Goal: Task Accomplishment & Management: Manage account settings

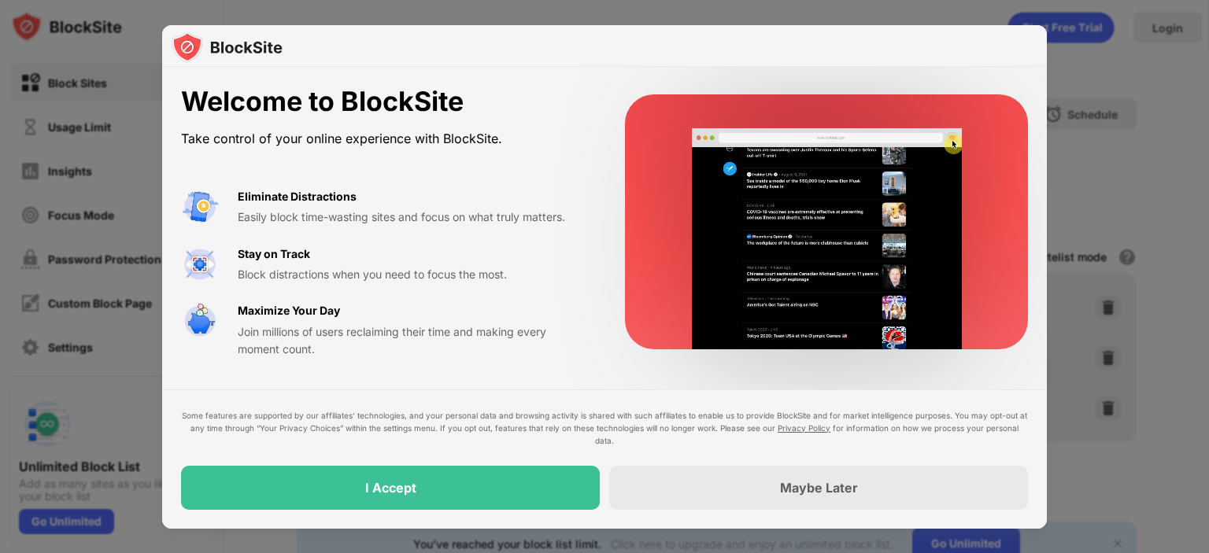
click at [1153, 368] on div at bounding box center [604, 276] width 1209 height 553
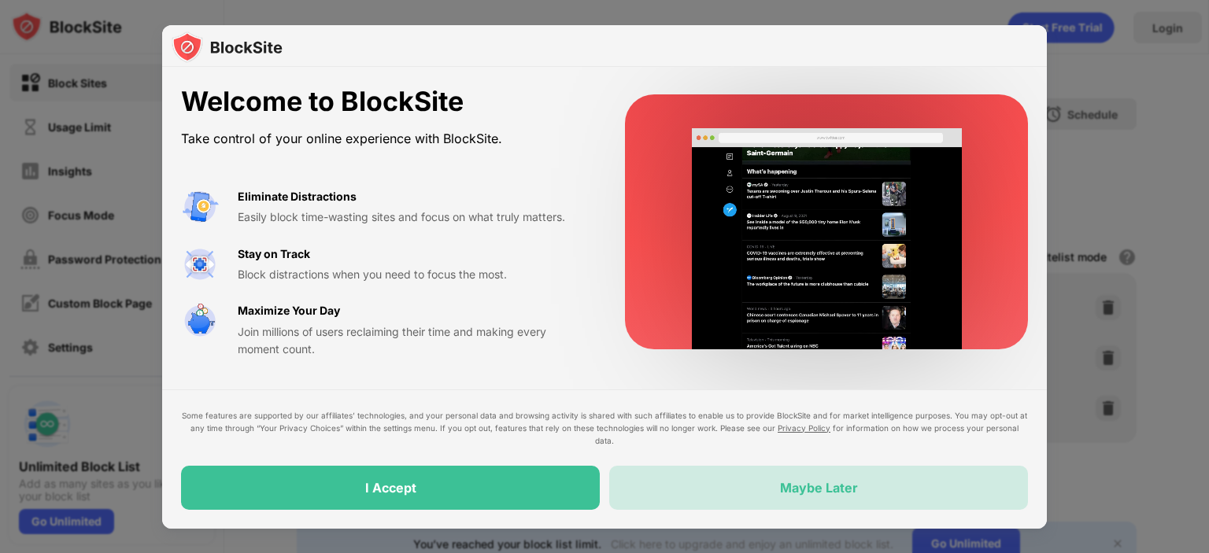
click at [867, 488] on div "Maybe Later" at bounding box center [818, 488] width 419 height 44
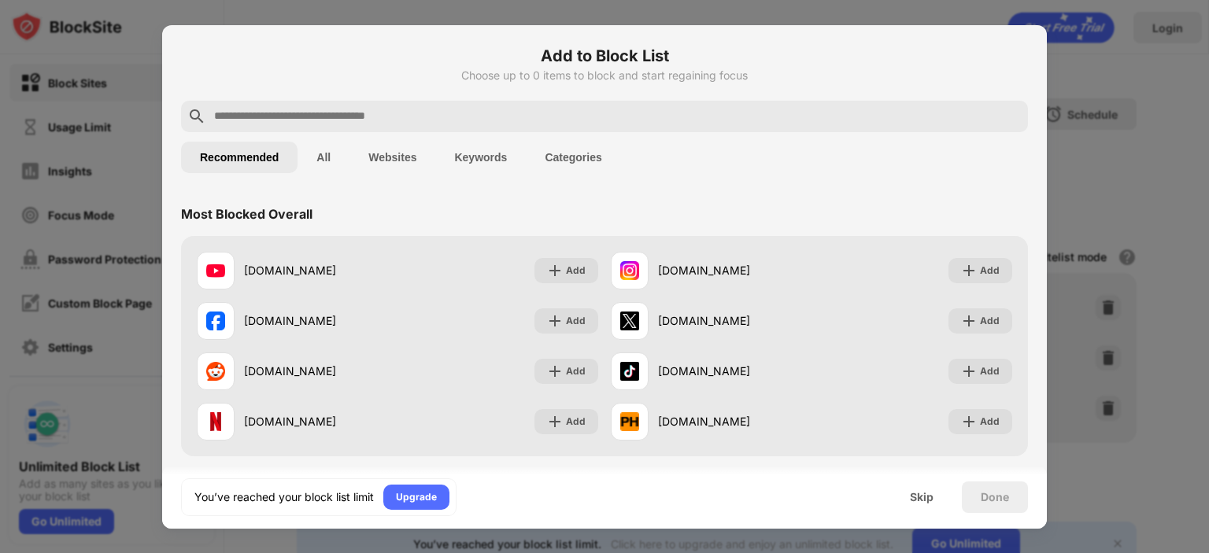
drag, startPoint x: 567, startPoint y: 54, endPoint x: 645, endPoint y: 59, distance: 78.1
click at [644, 59] on h6 "Add to Block List" at bounding box center [604, 56] width 847 height 24
click at [315, 160] on button "All" at bounding box center [323, 157] width 52 height 31
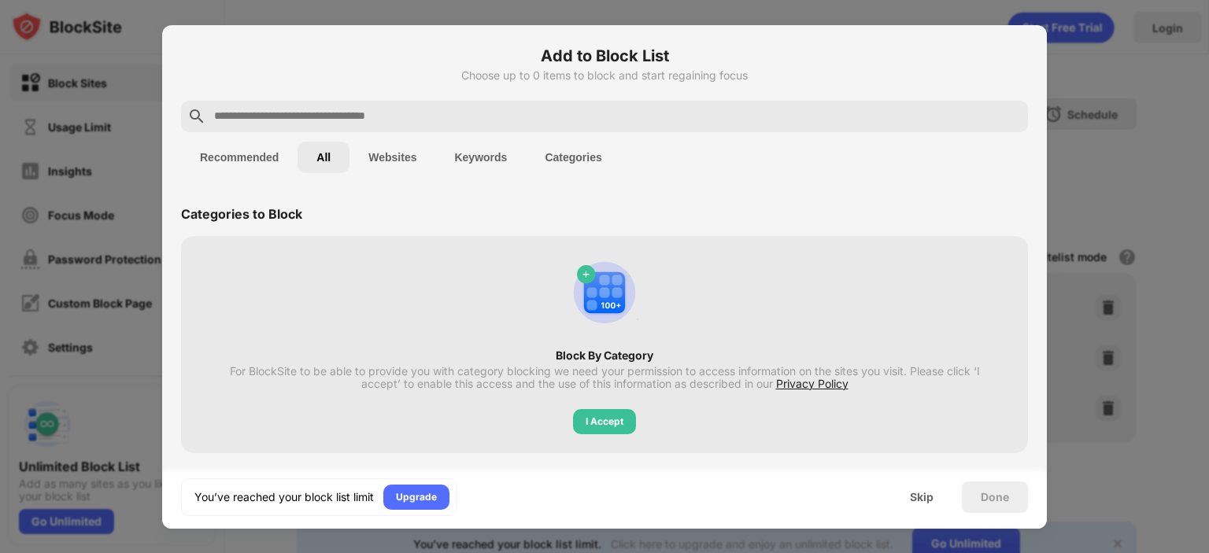
click at [400, 159] on button "Websites" at bounding box center [392, 157] width 86 height 31
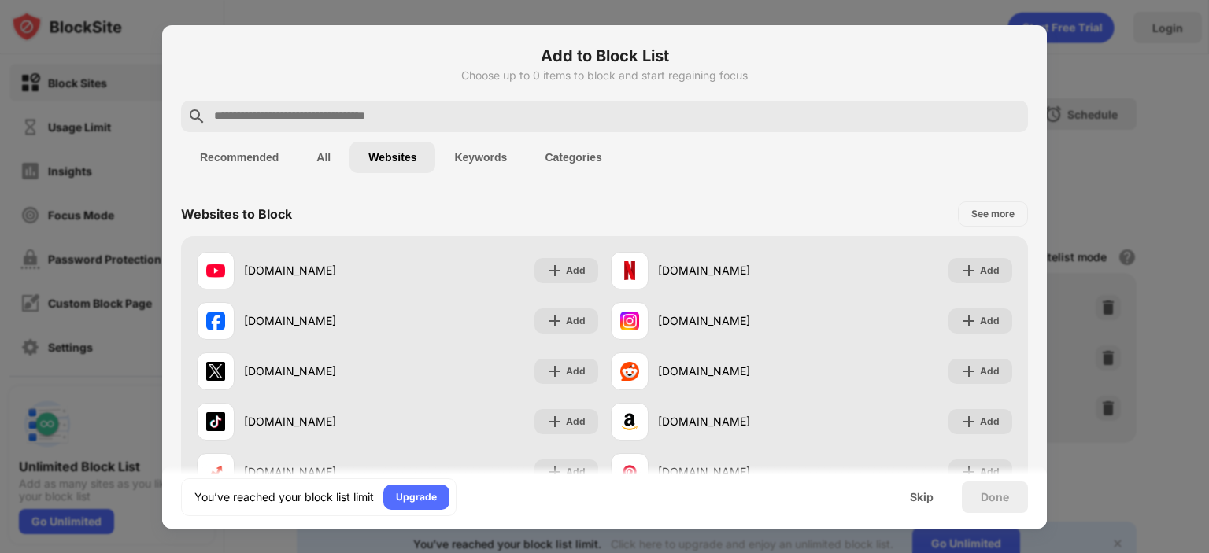
scroll to position [157, 0]
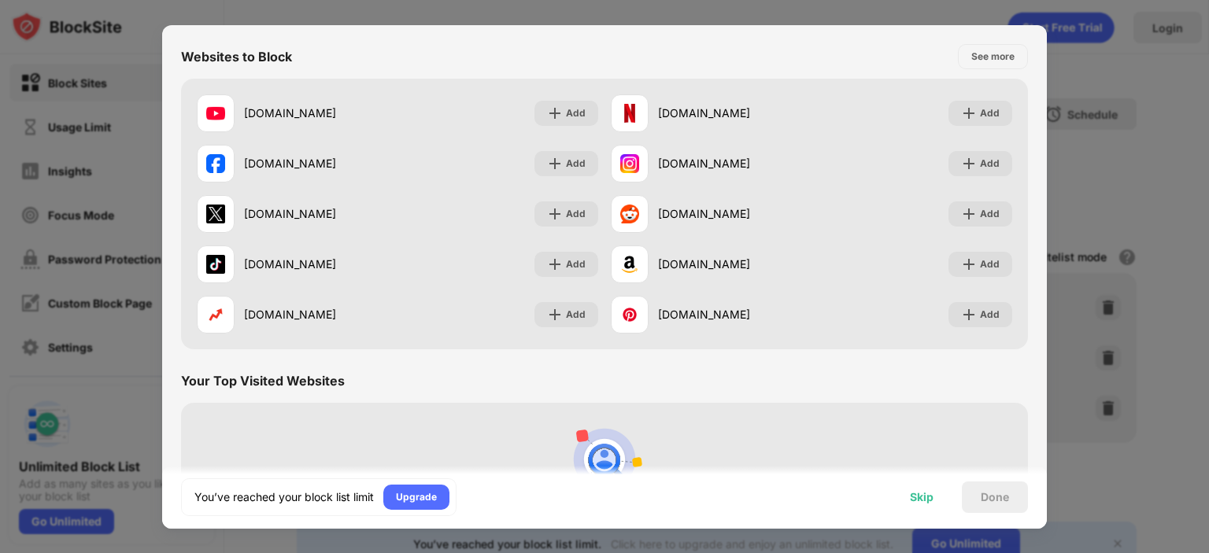
click at [932, 500] on div "Skip" at bounding box center [922, 497] width 24 height 13
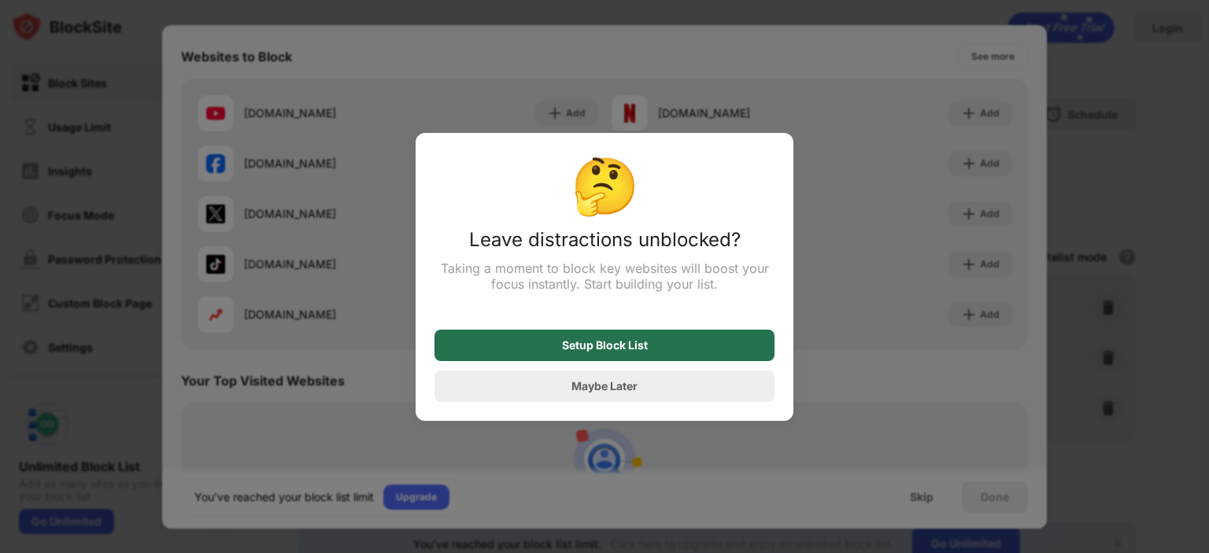
click at [616, 352] on div "Setup Block List" at bounding box center [605, 345] width 86 height 13
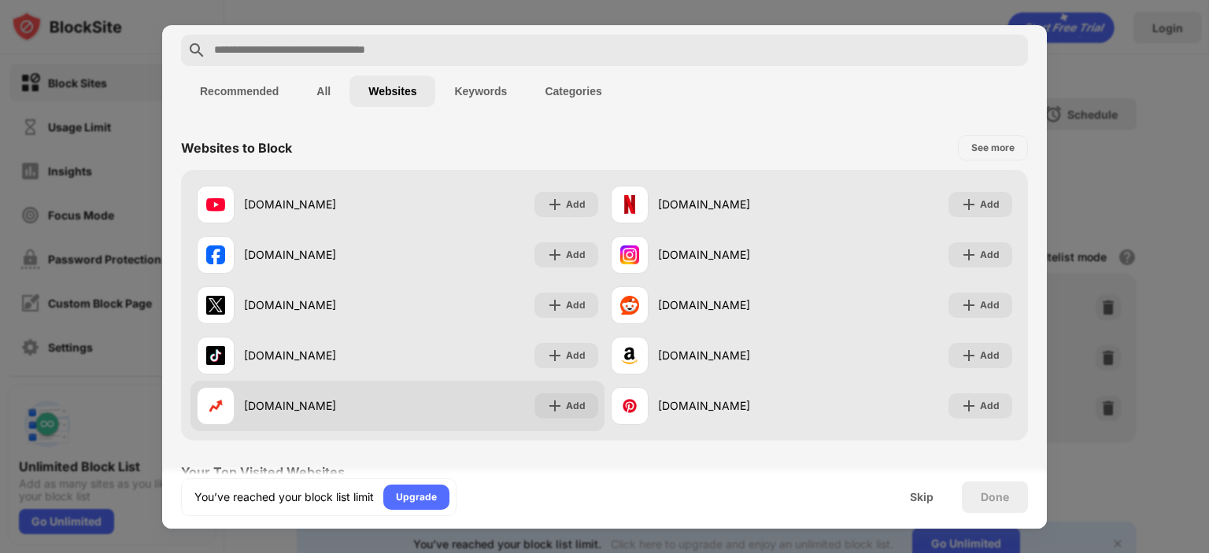
scroll to position [0, 0]
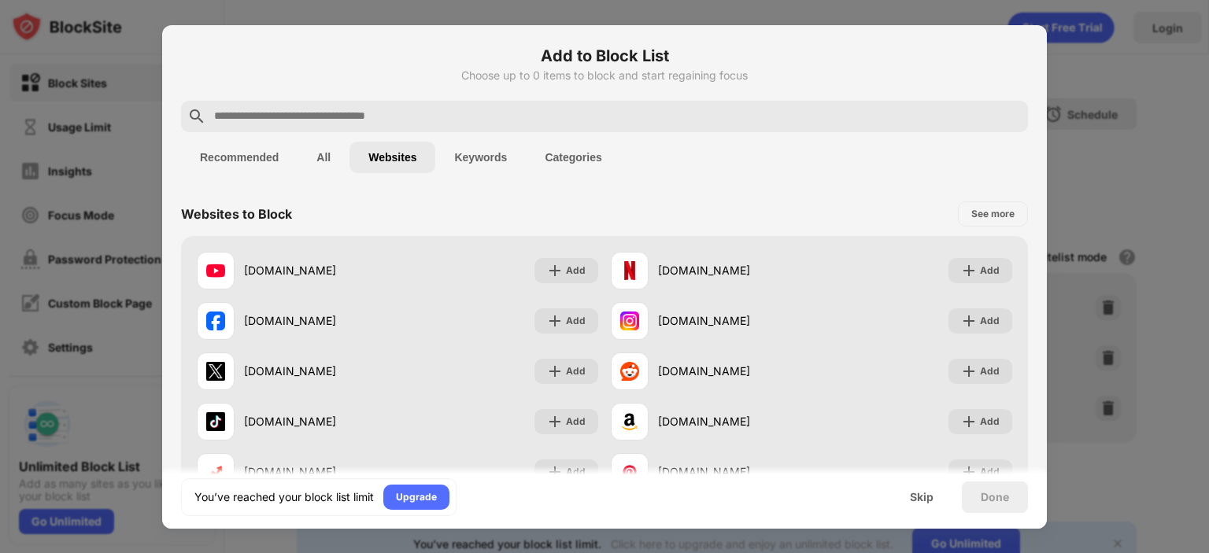
click at [951, 13] on div at bounding box center [604, 276] width 1209 height 553
click at [1170, 72] on div at bounding box center [604, 276] width 1209 height 553
click at [1161, 172] on div at bounding box center [604, 276] width 1209 height 553
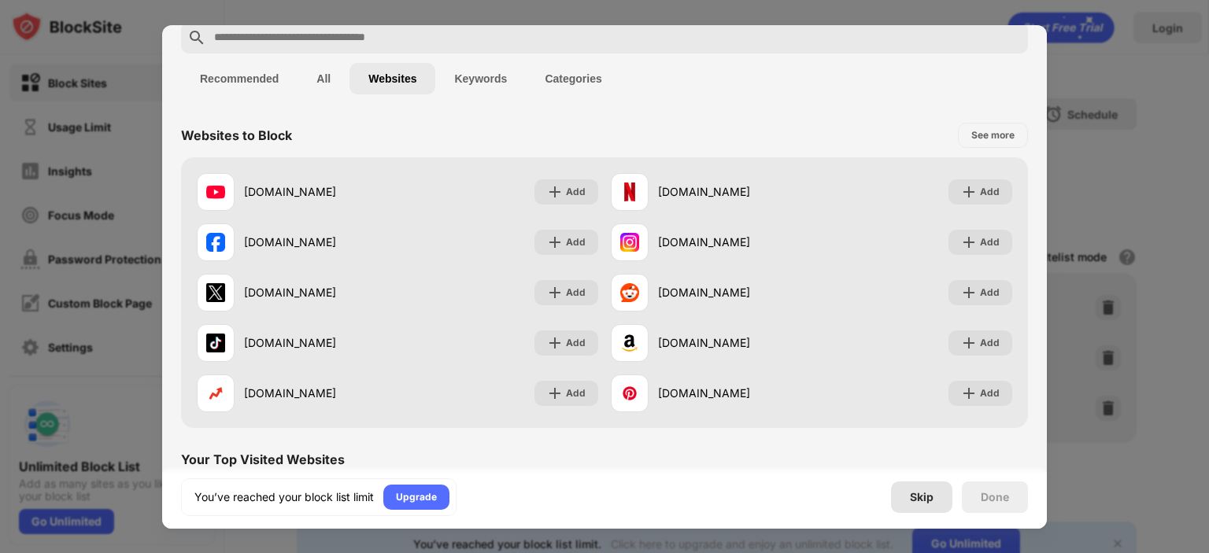
click at [925, 497] on div "Skip" at bounding box center [922, 497] width 24 height 13
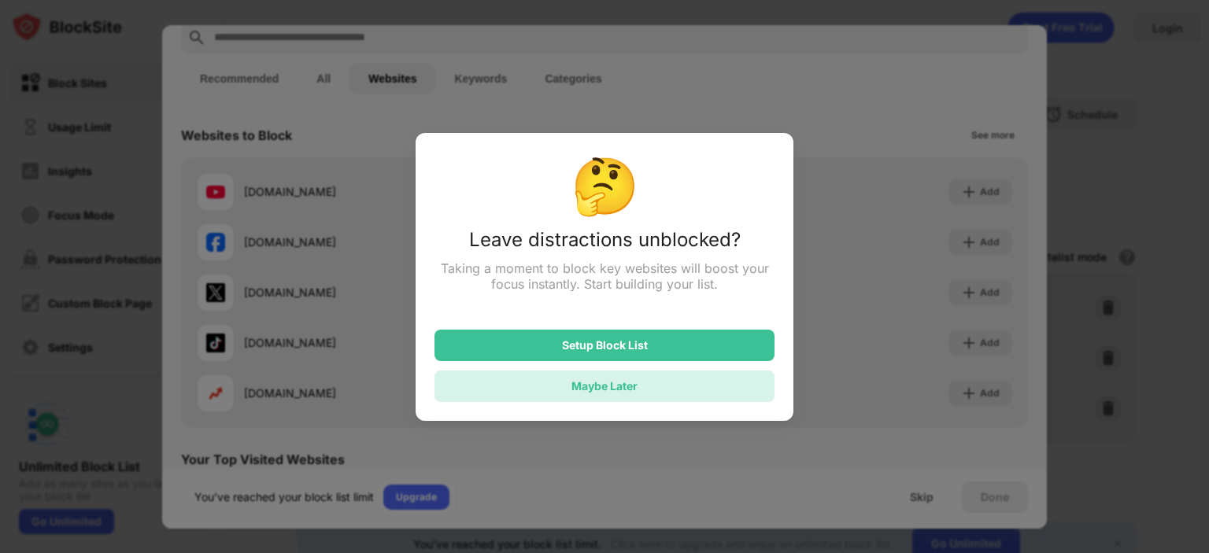
click at [598, 390] on div "Maybe Later" at bounding box center [604, 385] width 66 height 13
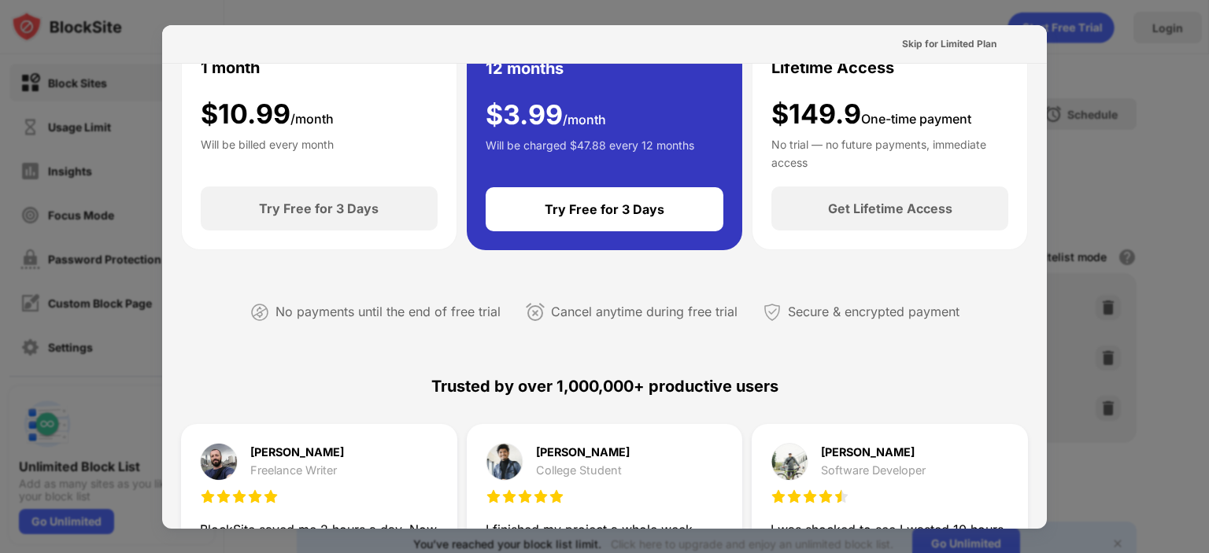
scroll to position [0, 0]
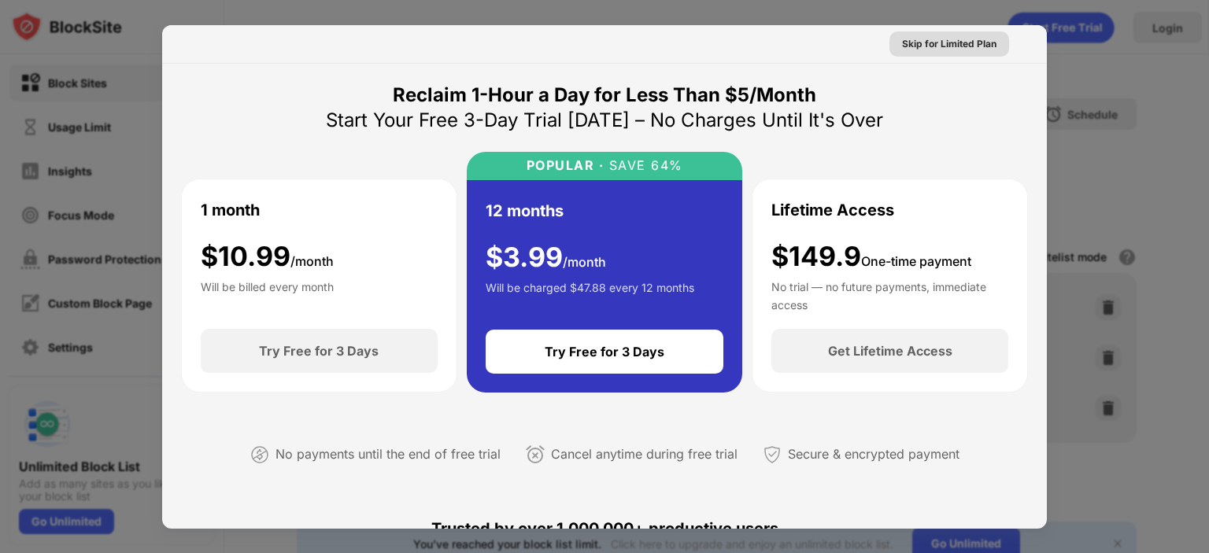
click at [903, 46] on div "Skip for Limited Plan" at bounding box center [949, 44] width 94 height 16
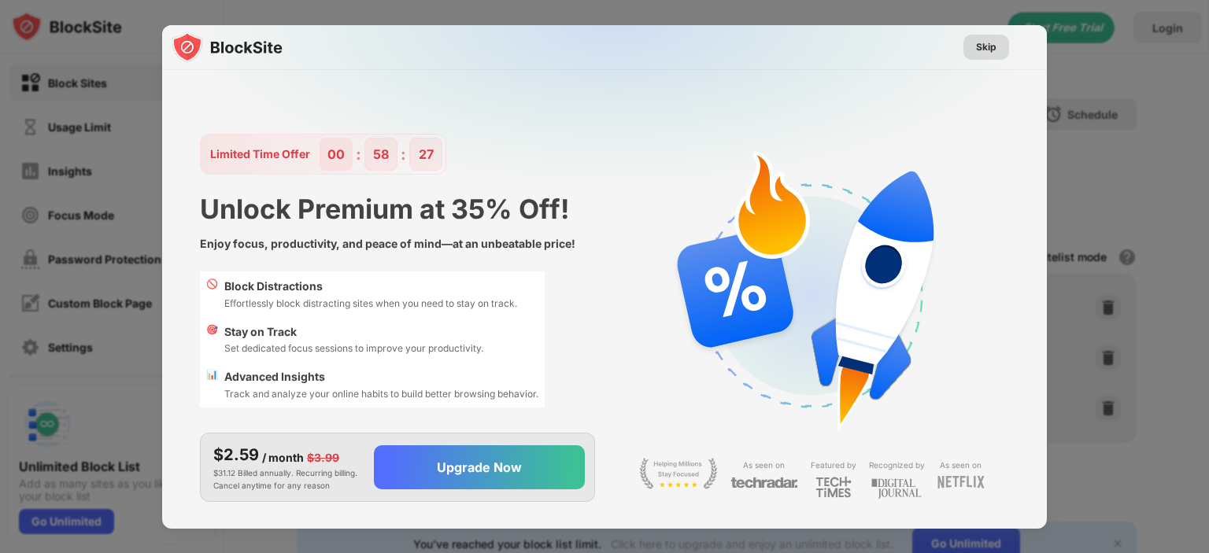
click at [976, 52] on div "Skip" at bounding box center [986, 47] width 20 height 16
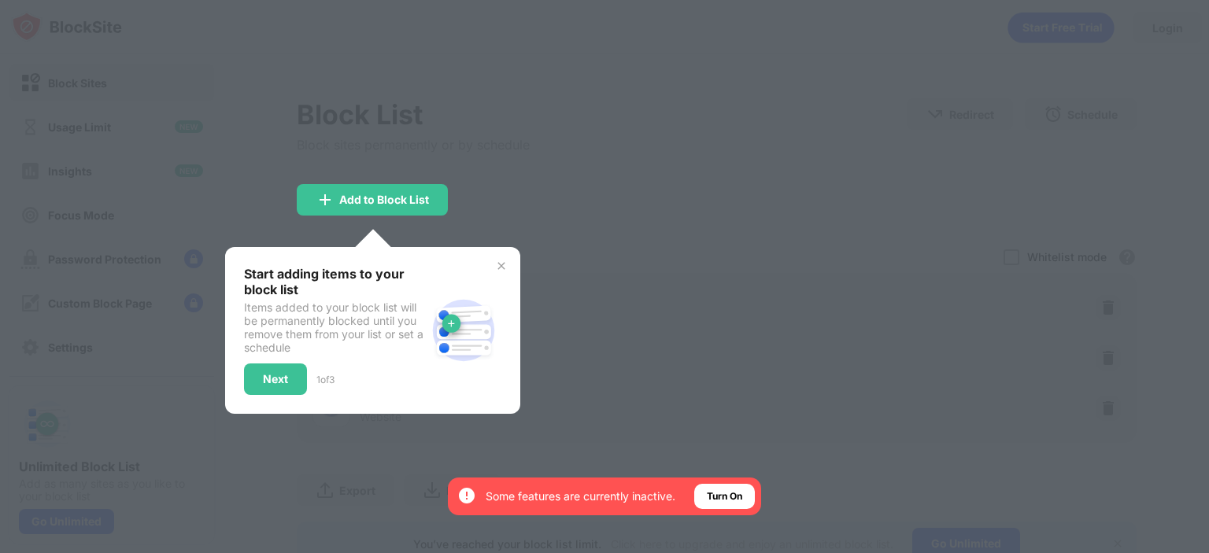
click at [721, 139] on div at bounding box center [604, 276] width 1209 height 553
click at [800, 213] on div at bounding box center [604, 276] width 1209 height 553
click at [504, 265] on img at bounding box center [501, 266] width 13 height 13
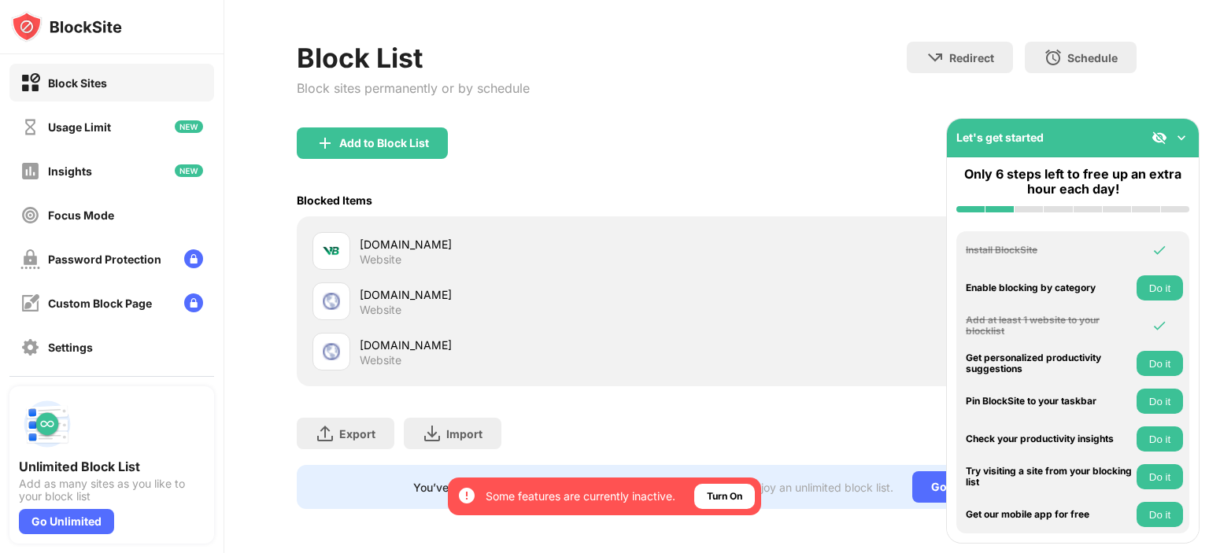
scroll to position [67, 0]
click at [398, 137] on div "Add to Block List" at bounding box center [384, 143] width 90 height 13
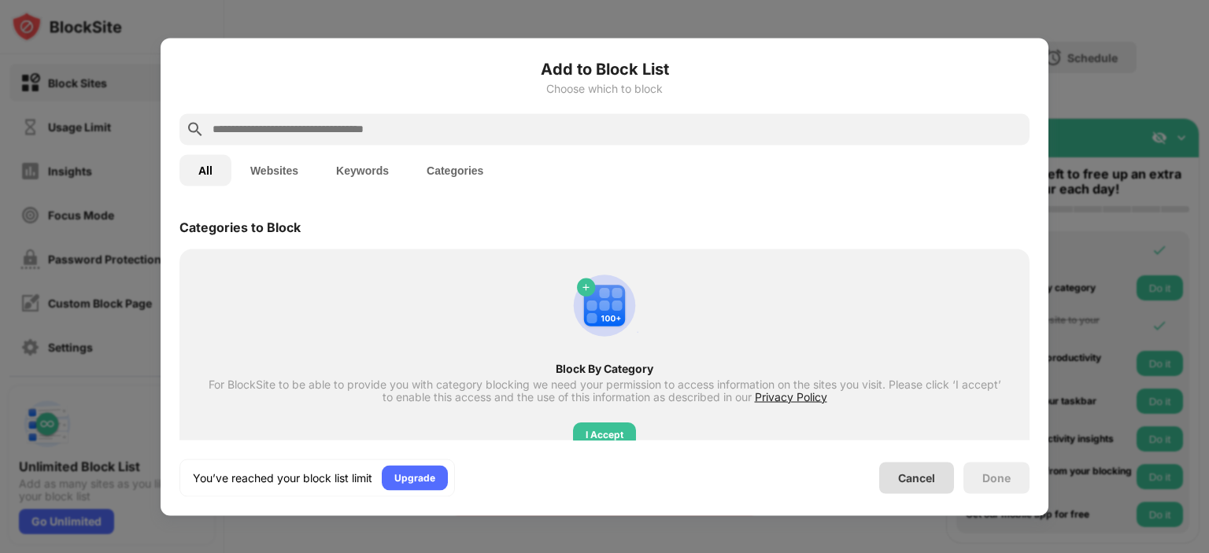
click at [922, 482] on div "Cancel" at bounding box center [916, 477] width 37 height 13
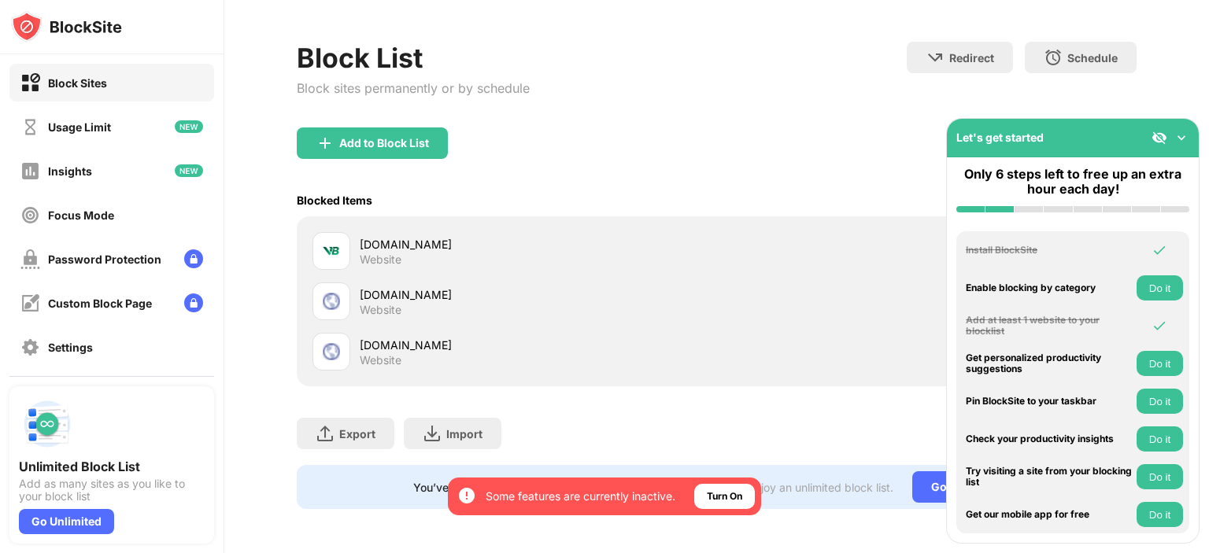
click at [102, 87] on div "Block Sites" at bounding box center [77, 82] width 59 height 13
drag, startPoint x: 1077, startPoint y: 129, endPoint x: 857, endPoint y: 131, distance: 220.4
click at [857, 131] on div "Block Sites Usage Limit Insights Focus Mode Password Protection Custom Block Pa…" at bounding box center [604, 276] width 1209 height 553
click at [1181, 137] on img at bounding box center [1181, 138] width 16 height 16
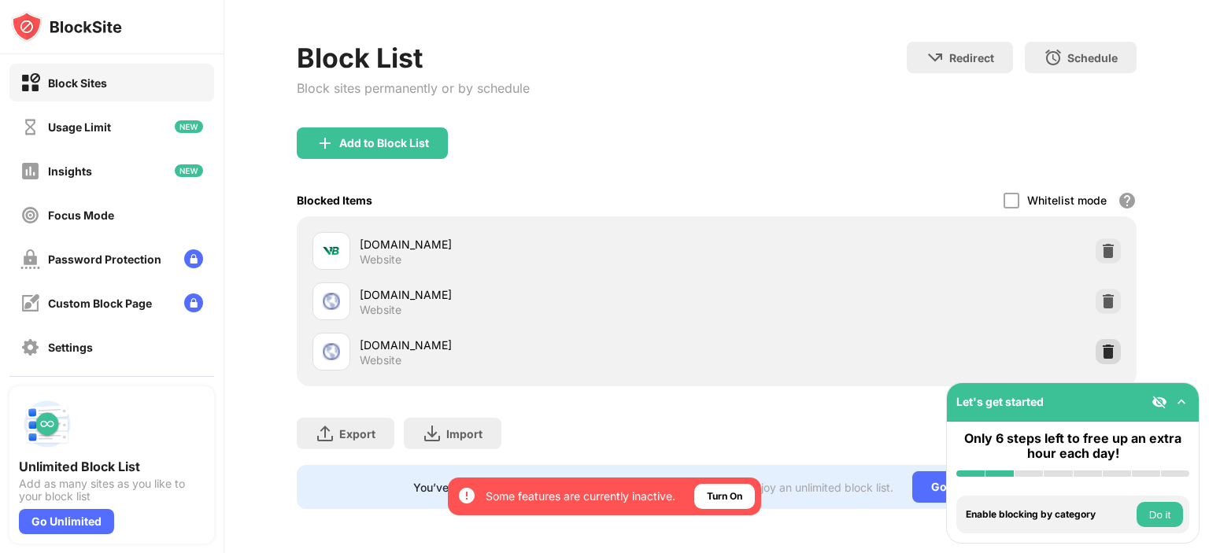
click at [1100, 344] on img at bounding box center [1108, 352] width 16 height 16
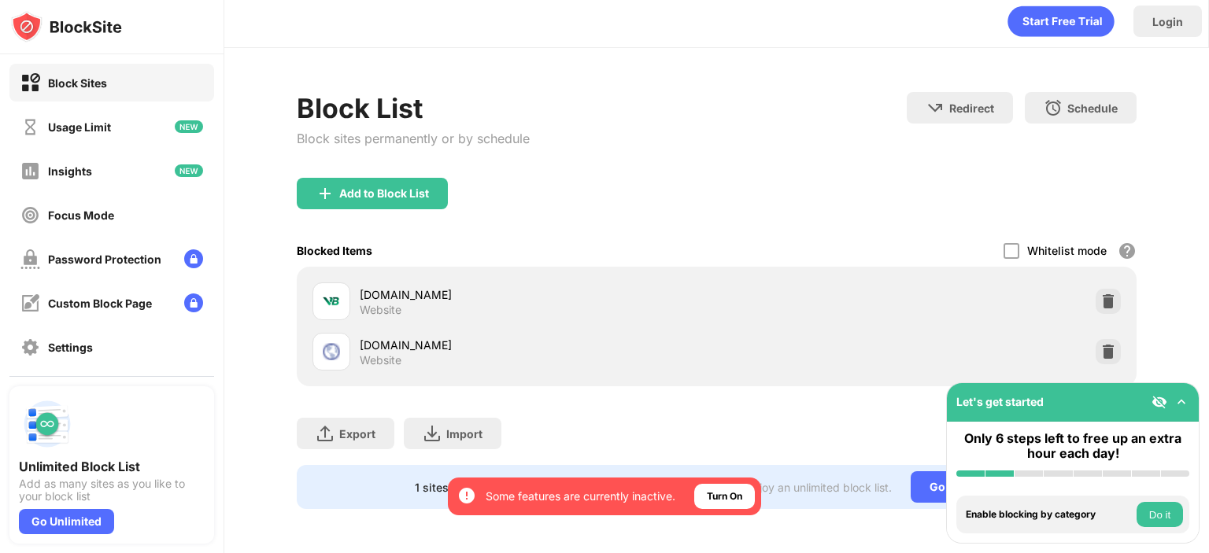
scroll to position [17, 0]
click at [1100, 294] on img at bounding box center [1108, 302] width 16 height 16
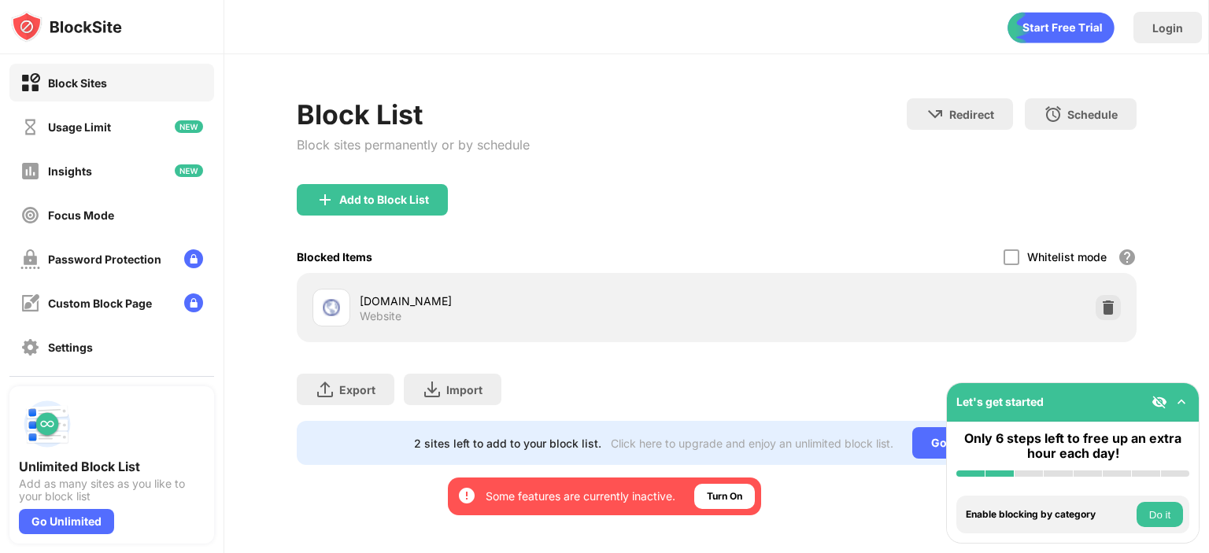
scroll to position [0, 0]
click at [1106, 305] on div "Block List Block sites permanently or by schedule Redirect Choose a site to be …" at bounding box center [717, 281] width 840 height 367
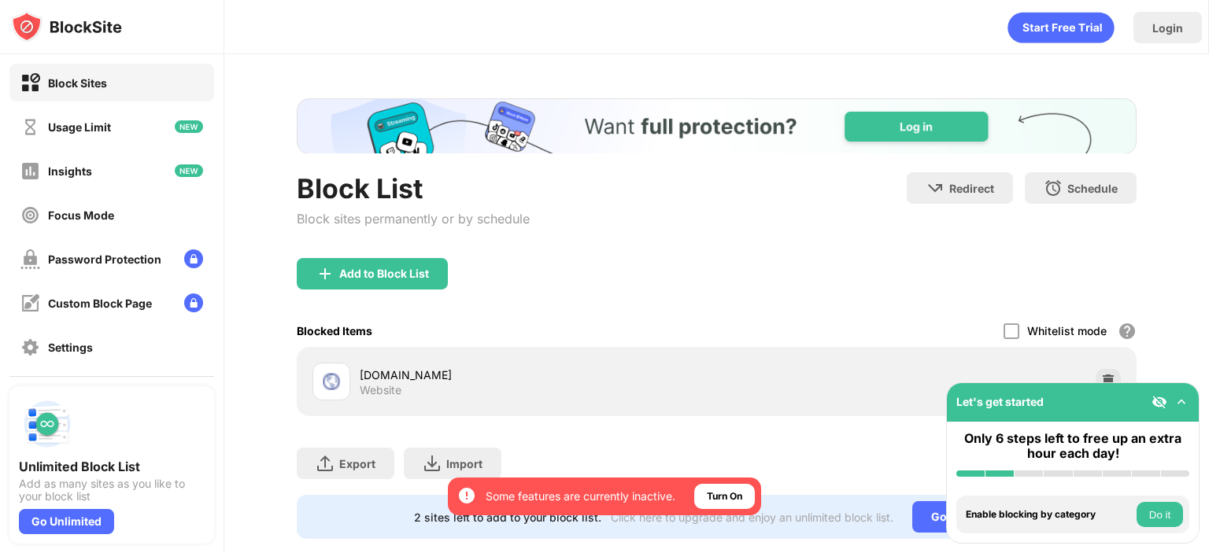
scroll to position [41, 0]
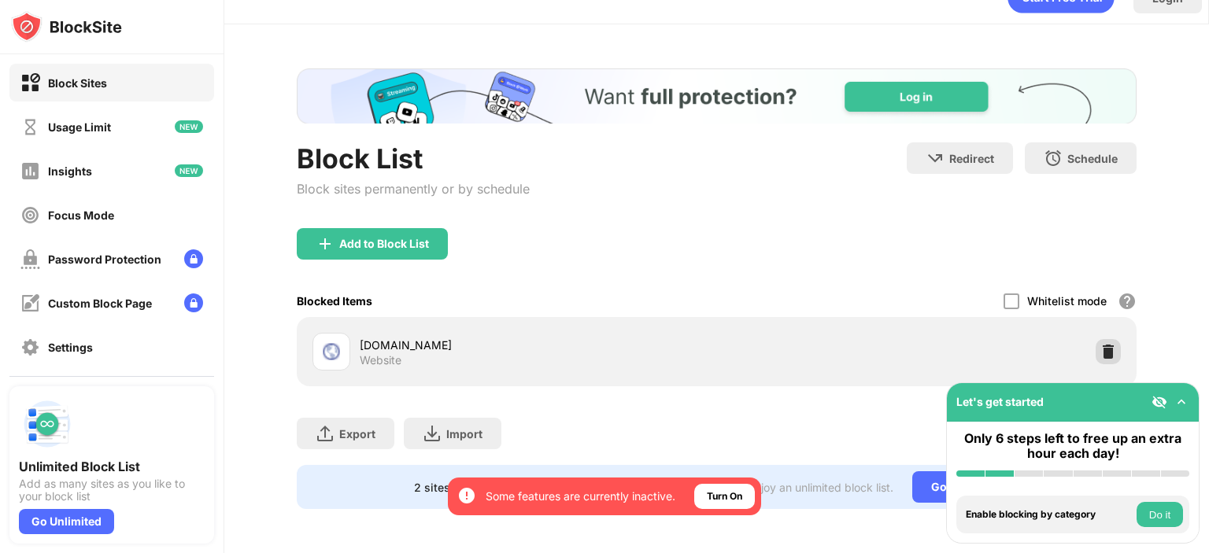
click at [1100, 344] on img at bounding box center [1108, 352] width 16 height 16
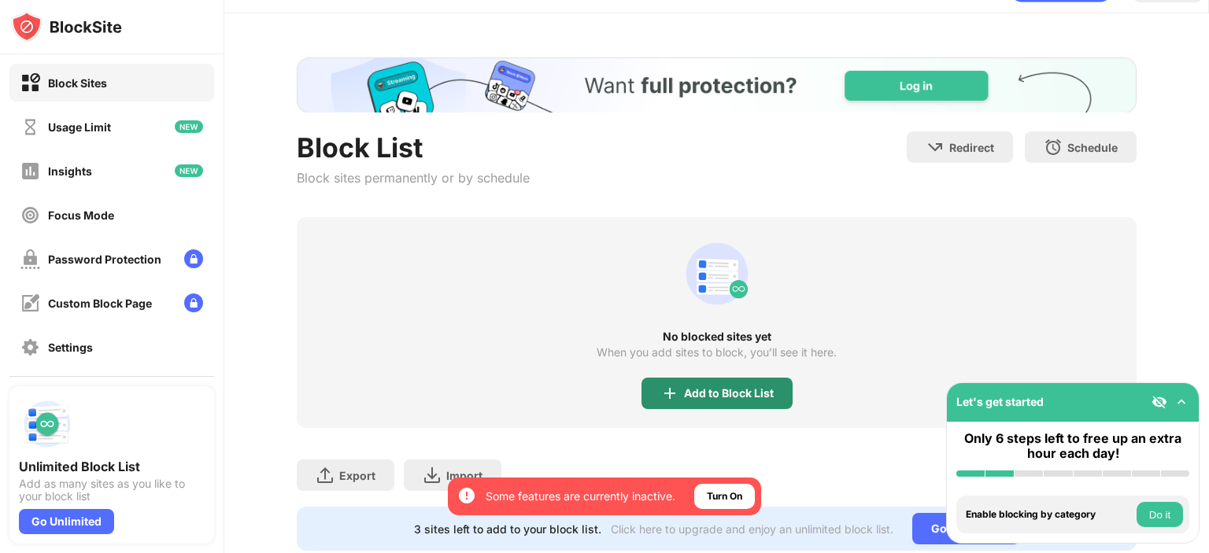
click at [737, 401] on div "Add to Block List" at bounding box center [716, 393] width 151 height 31
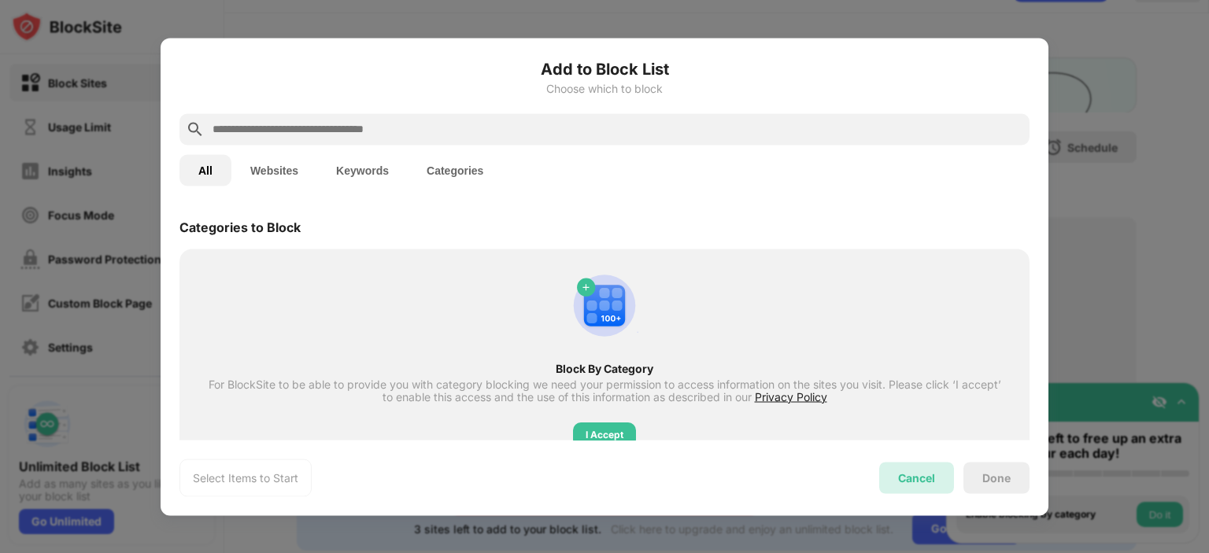
click at [918, 477] on div "Cancel" at bounding box center [916, 477] width 37 height 13
